Goal: Browse casually: Explore the website without a specific task or goal

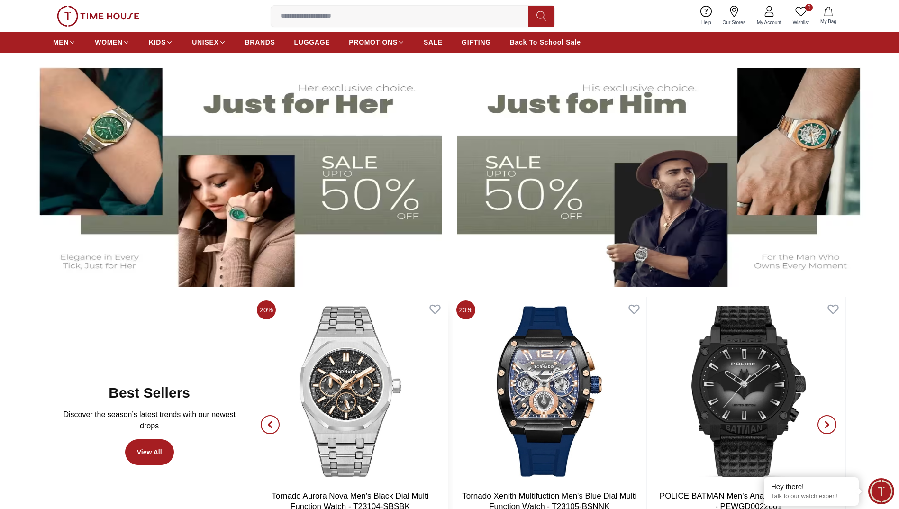
scroll to position [474, 0]
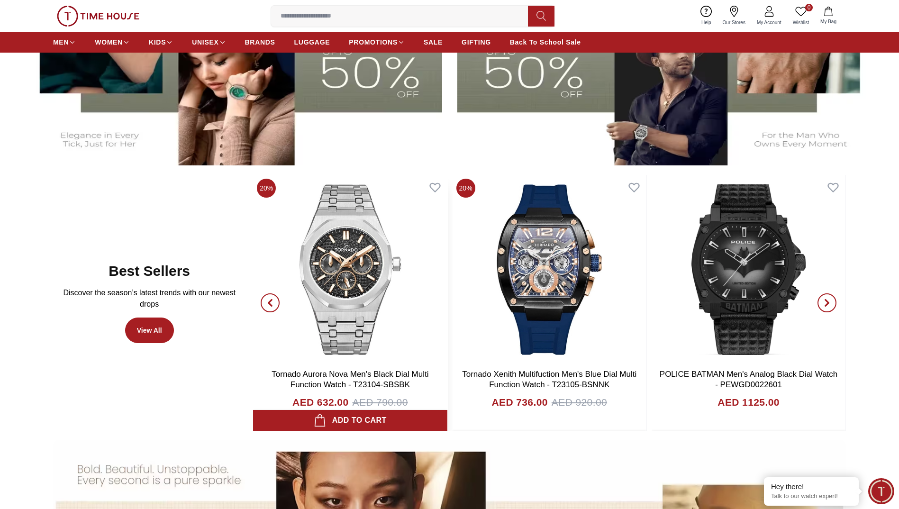
click at [358, 308] on img at bounding box center [350, 270] width 194 height 190
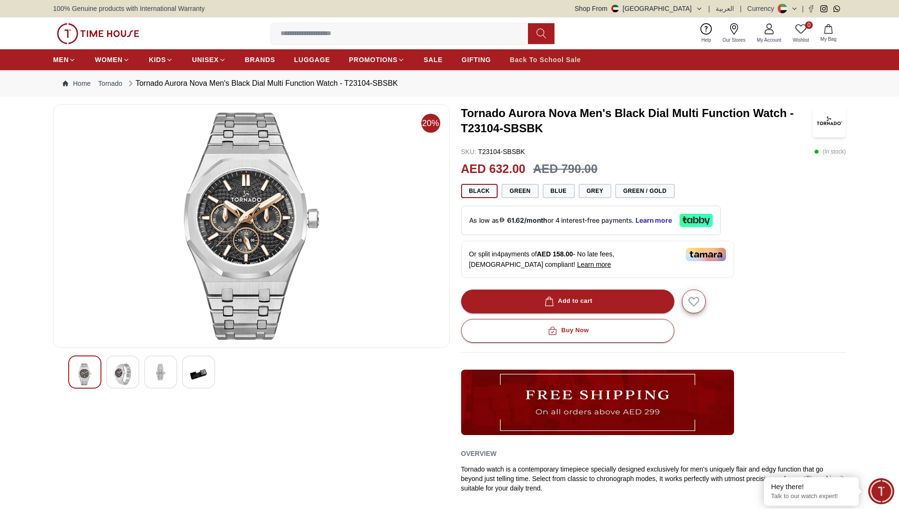
click at [558, 61] on span "Back To School Sale" at bounding box center [545, 59] width 71 height 9
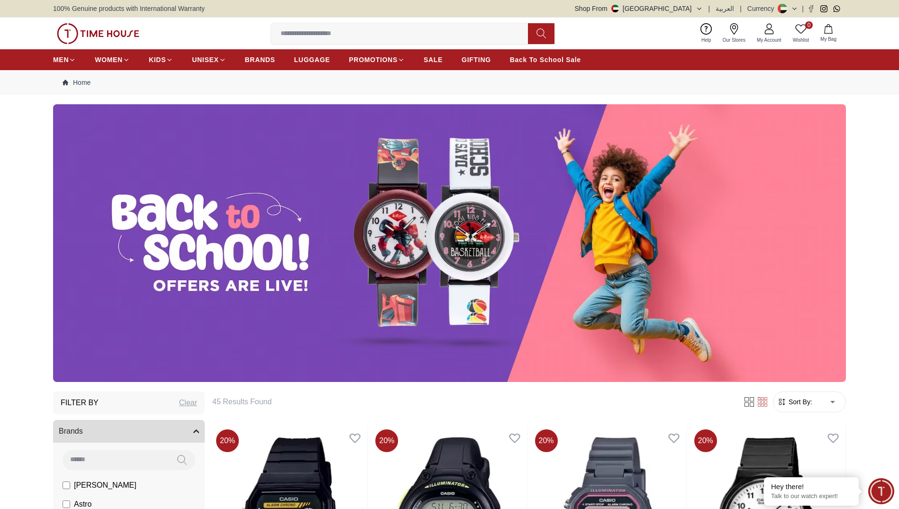
click at [96, 32] on img at bounding box center [98, 33] width 82 height 21
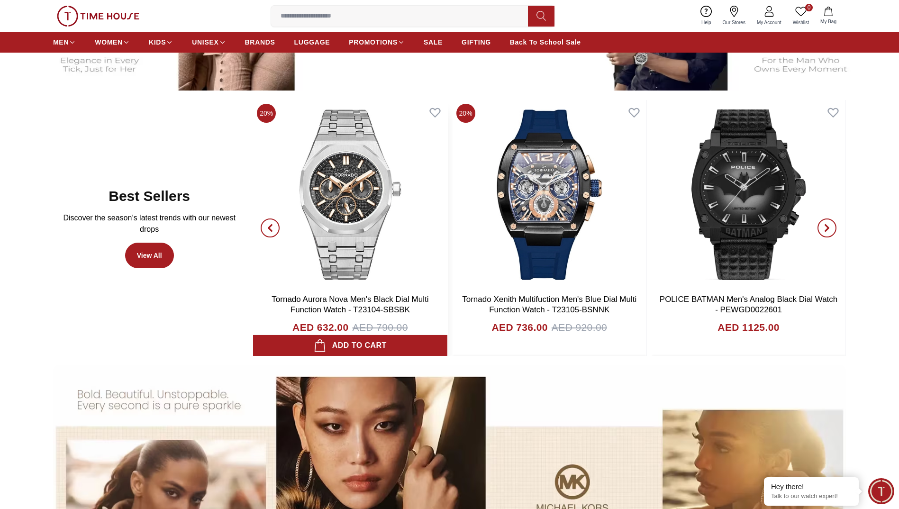
scroll to position [663, 0]
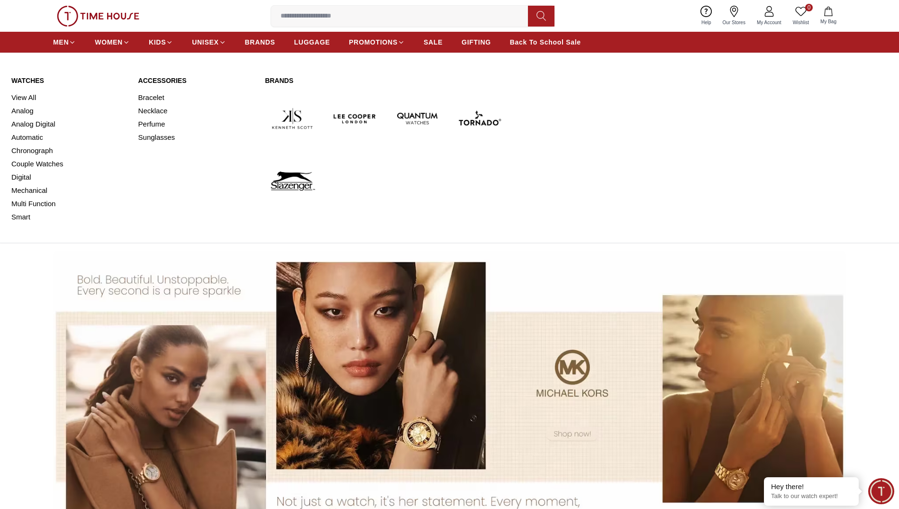
click at [27, 79] on link "Watches" at bounding box center [69, 80] width 116 height 9
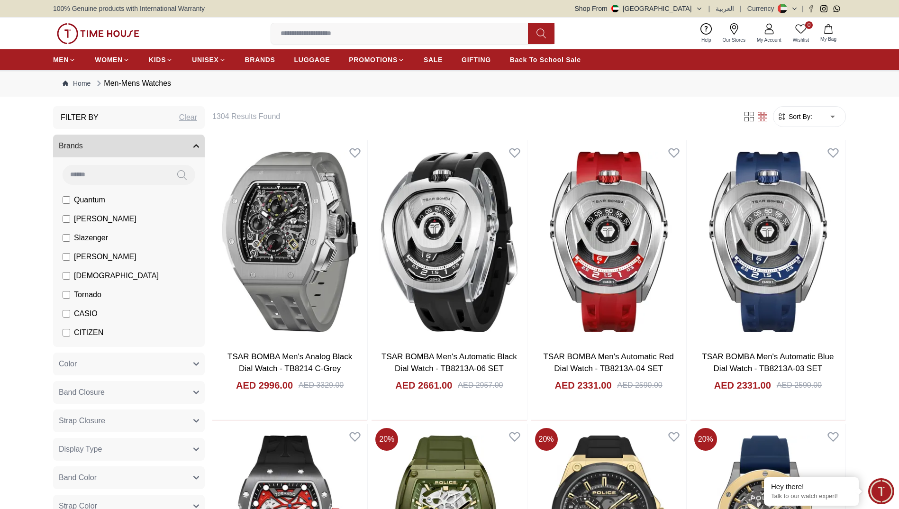
click at [460, 58] on ul "MEN WOMEN KIDS UNISEX BRANDS LUGGAGE PROMOTIONS SALE GIFTING Back To School Sale" at bounding box center [317, 59] width 528 height 17
click at [484, 63] on span "GIFTING" at bounding box center [476, 59] width 29 height 9
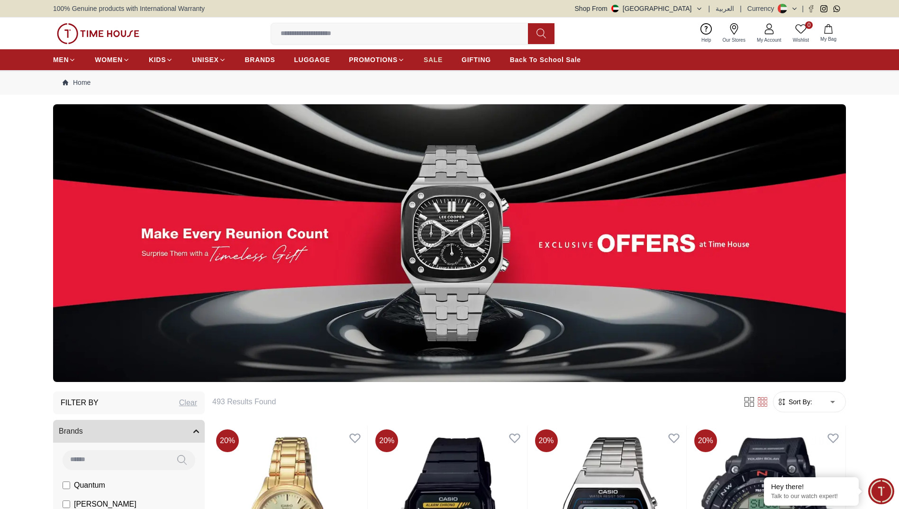
click at [426, 56] on span "SALE" at bounding box center [433, 59] width 19 height 9
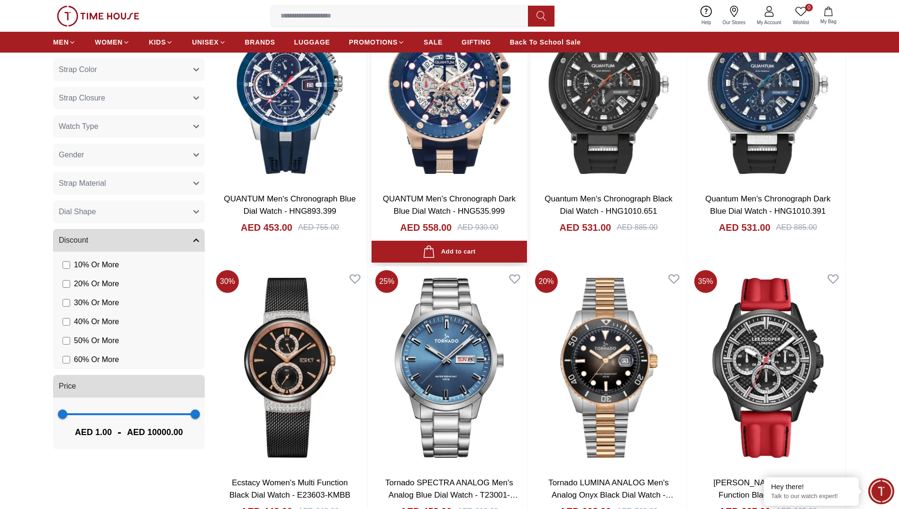
scroll to position [571, 0]
